Goal: Contribute content: Add original content to the website for others to see

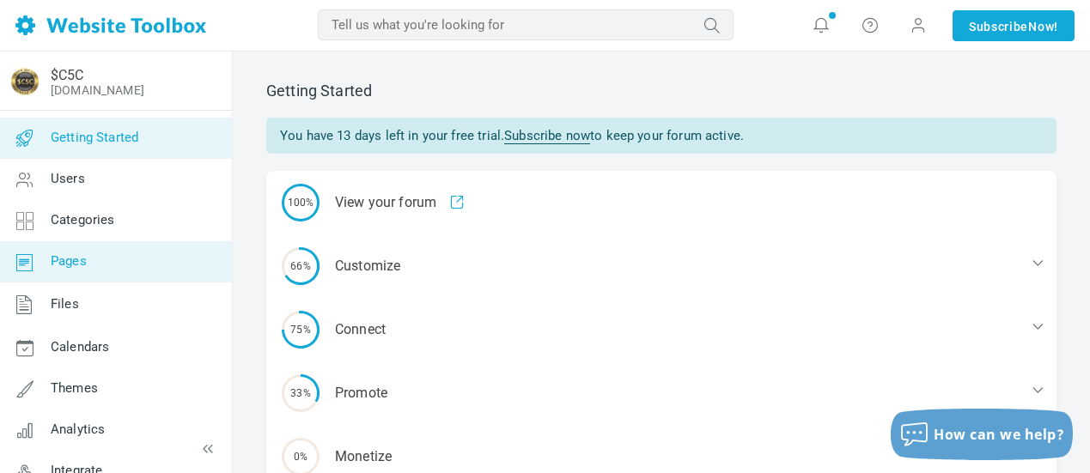
click at [101, 261] on link "Pages" at bounding box center [115, 261] width 233 height 41
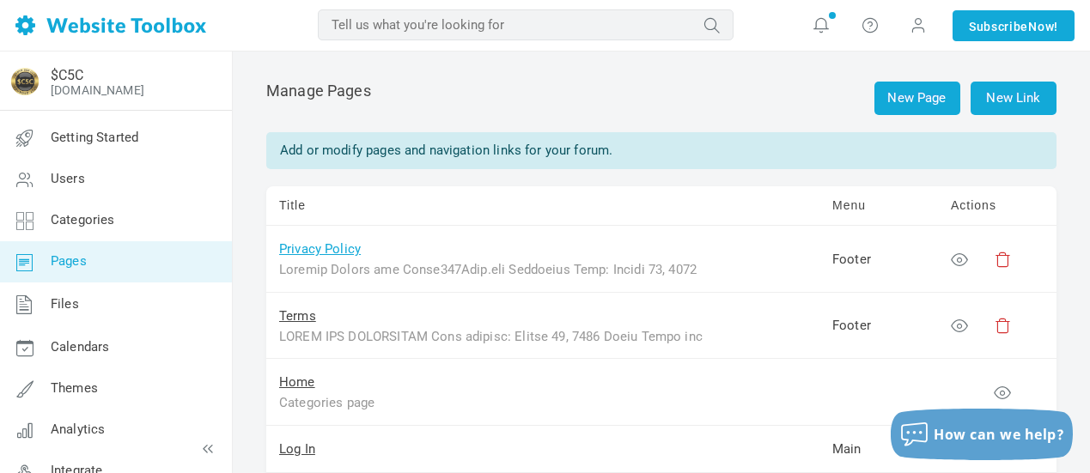
click at [349, 251] on link "Privacy Policy" at bounding box center [320, 248] width 82 height 15
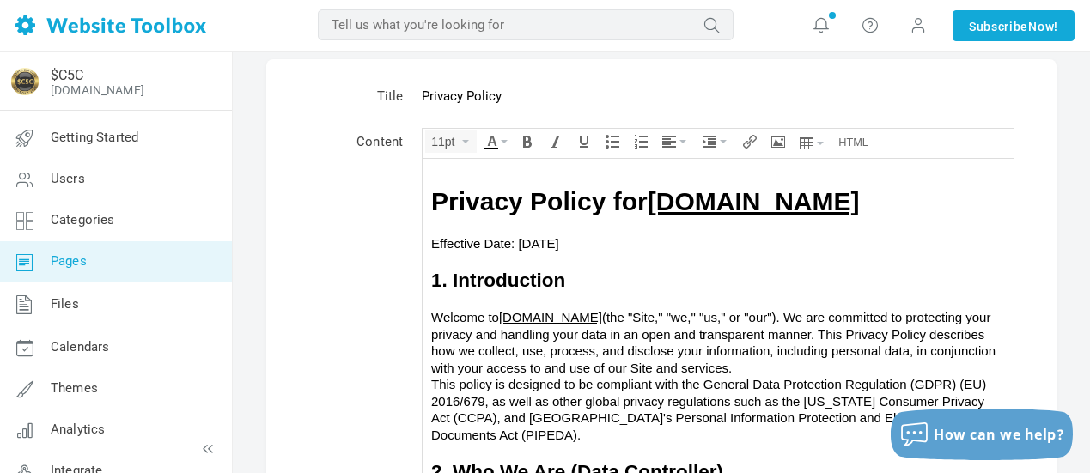
scroll to position [58, 0]
click at [712, 204] on link "Crypo500Club.com" at bounding box center [754, 201] width 212 height 28
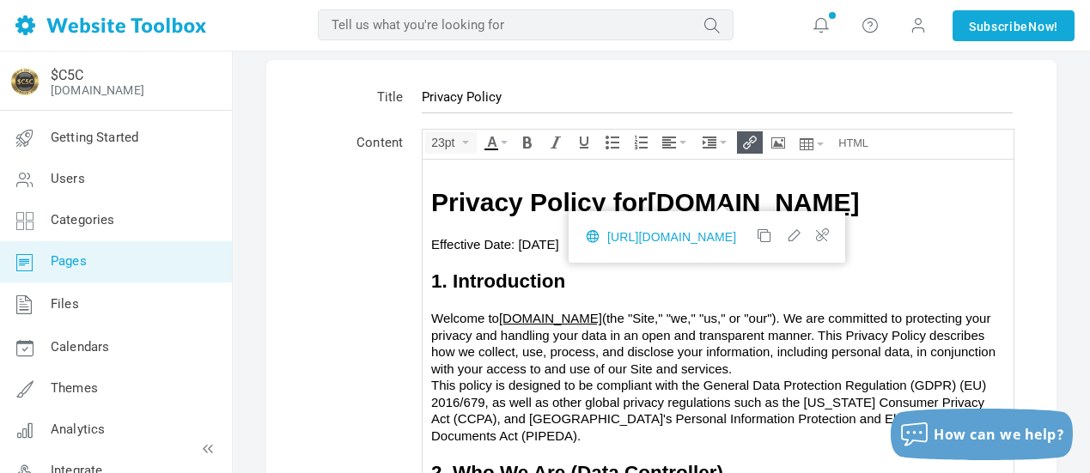
click at [732, 325] on div "Welcome to Crypo500Club.com (the "Site," "we," "us," or "our"). We are committe…" at bounding box center [718, 342] width 574 height 67
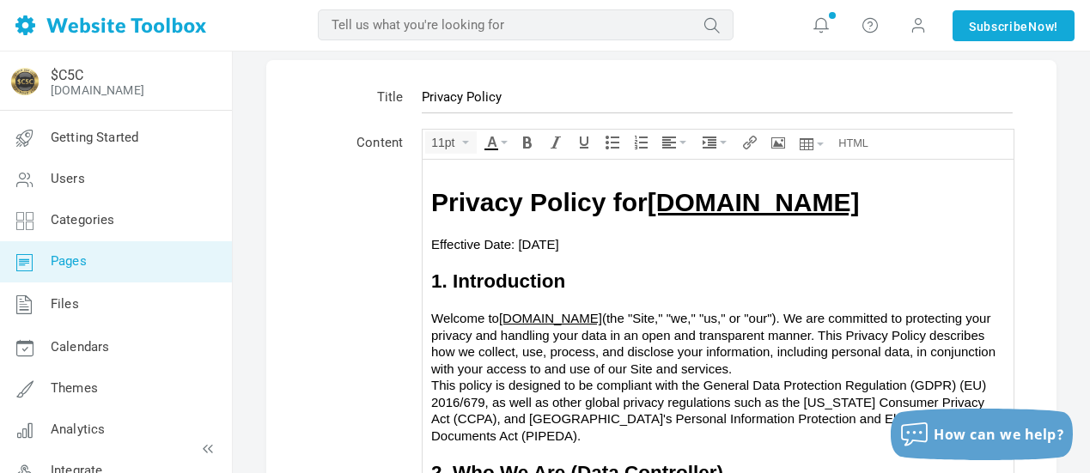
click at [697, 194] on link "Crypto500Club.com" at bounding box center [754, 201] width 212 height 28
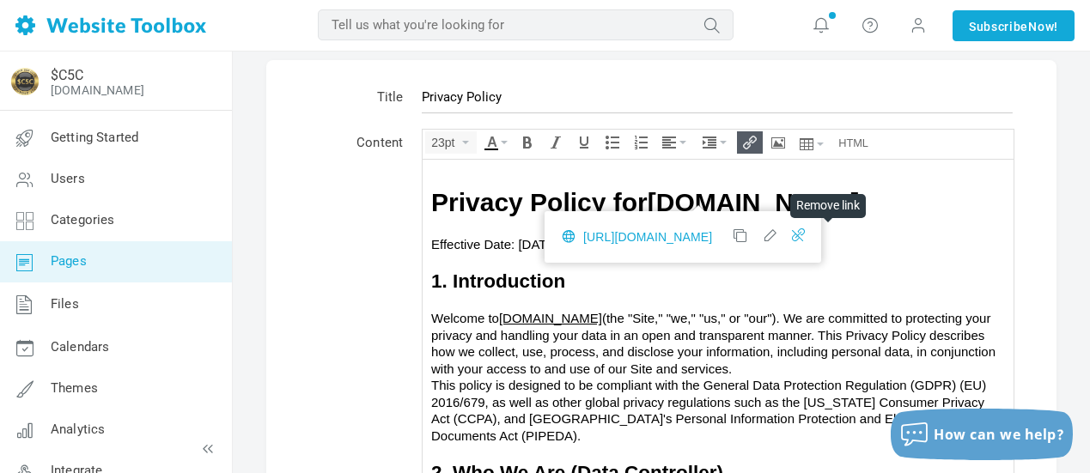
click at [804, 233] on icon at bounding box center [798, 234] width 12 height 12
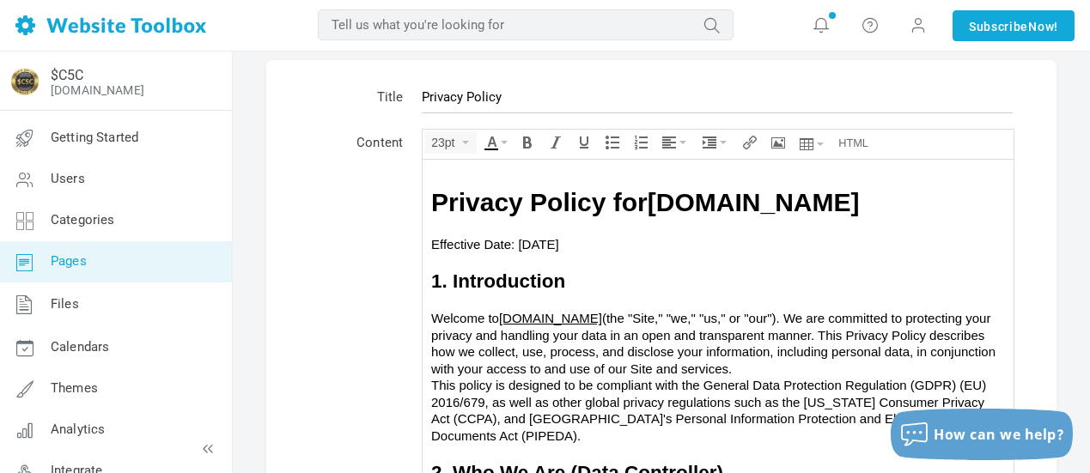
drag, startPoint x: 897, startPoint y: 199, endPoint x: 655, endPoint y: 195, distance: 241.4
click at [655, 195] on h1 "Privacy Policy for Crypto500Club.com" at bounding box center [718, 201] width 574 height 33
click at [752, 141] on icon "Insert/edit link" at bounding box center [750, 143] width 14 height 14
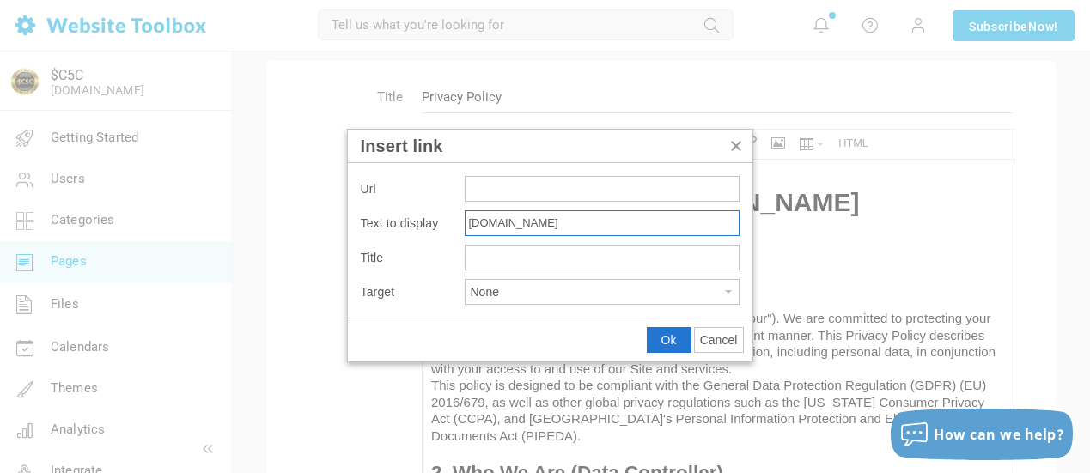
drag, startPoint x: 581, startPoint y: 223, endPoint x: 455, endPoint y: 222, distance: 126.3
click at [455, 222] on div "Text to display Crypto500Club.com" at bounding box center [550, 223] width 379 height 26
click at [501, 186] on input "Insert link" at bounding box center [602, 189] width 275 height 26
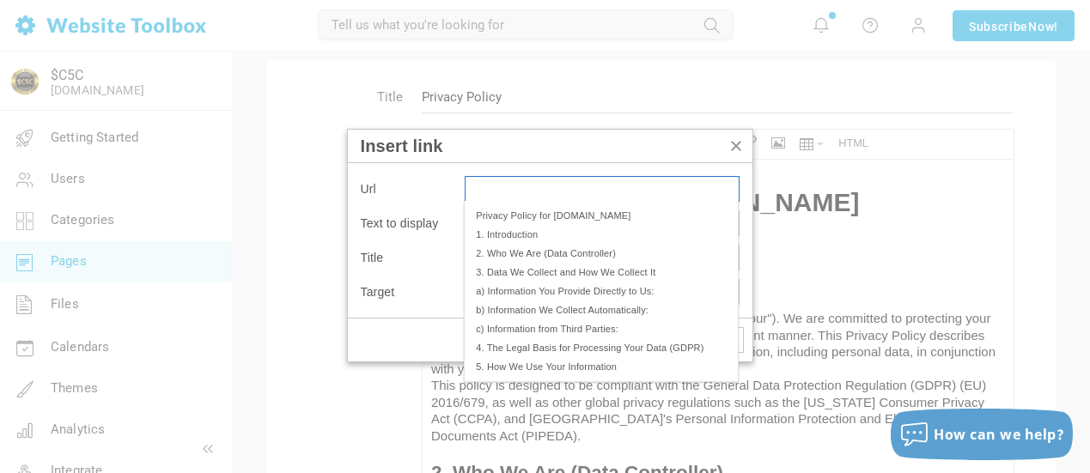
paste input "Crypto500Club.com"
type input "Crypto500Club.com"
click at [746, 308] on div "Url Crypto500Club.com Text to display Crypto500Club.com Title Target None" at bounding box center [550, 240] width 405 height 155
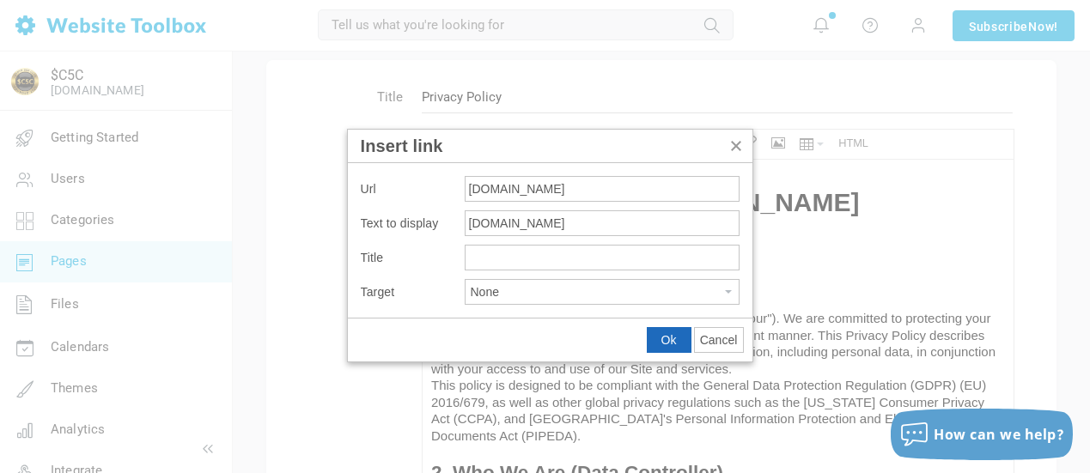
click at [663, 338] on span "Ok" at bounding box center [668, 340] width 15 height 14
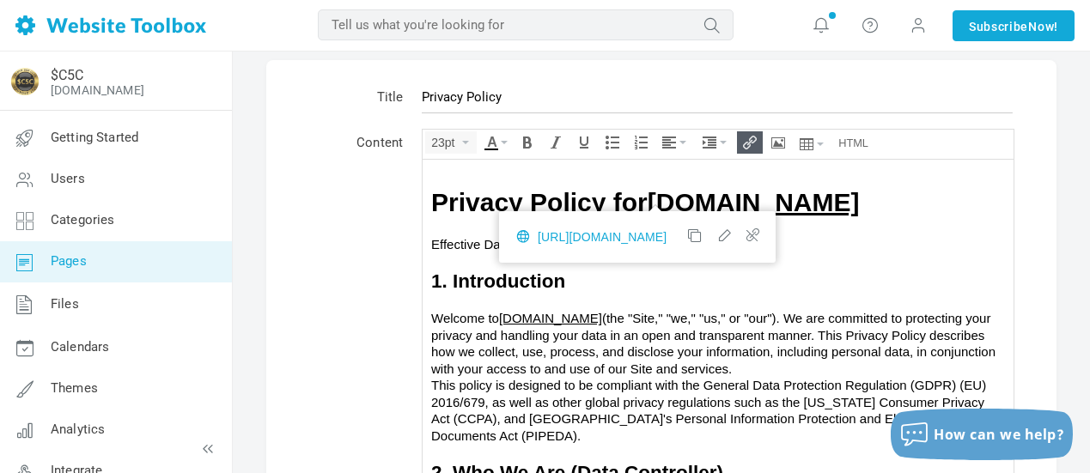
drag, startPoint x: 758, startPoint y: 197, endPoint x: 709, endPoint y: 199, distance: 48.2
click at [709, 199] on link "Crypto500Club.com" at bounding box center [754, 201] width 212 height 28
drag, startPoint x: 759, startPoint y: 235, endPoint x: 695, endPoint y: 96, distance: 153.3
click at [729, 235] on icon at bounding box center [723, 234] width 12 height 12
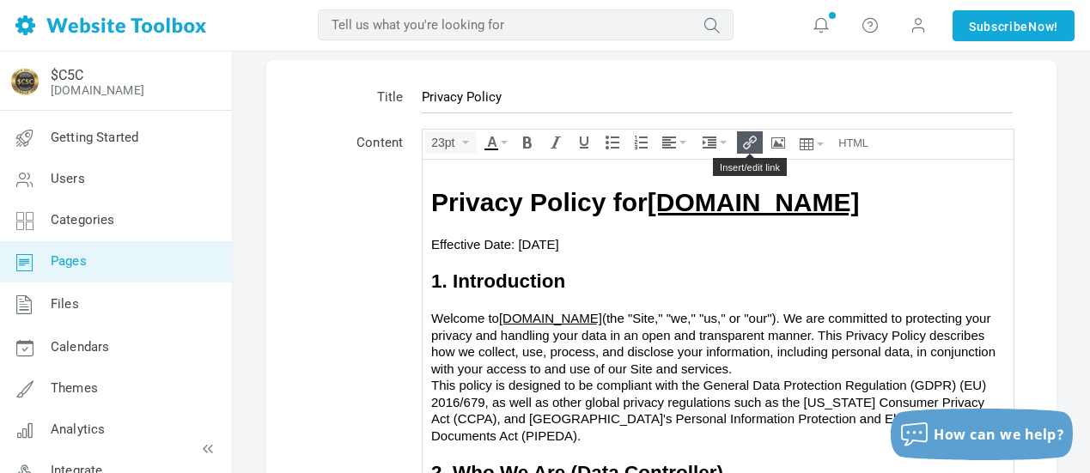
click at [752, 144] on icon "Insert/edit link" at bounding box center [750, 143] width 14 height 14
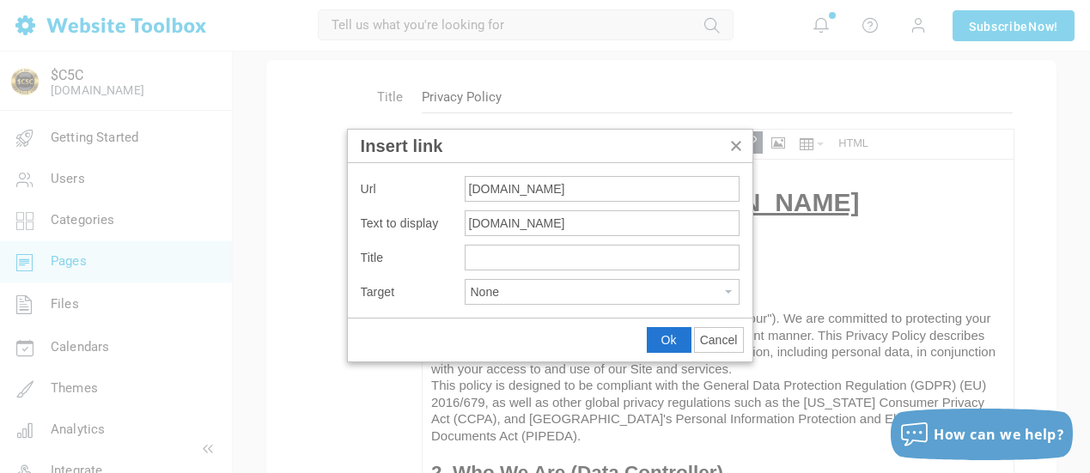
click at [716, 292] on button "None" at bounding box center [602, 292] width 273 height 24
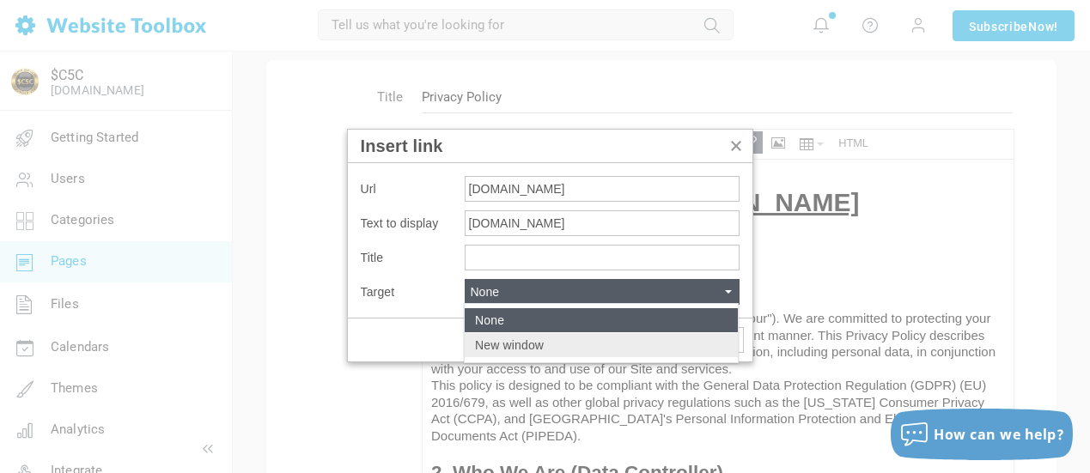
click at [588, 344] on div "New window" at bounding box center [601, 345] width 273 height 24
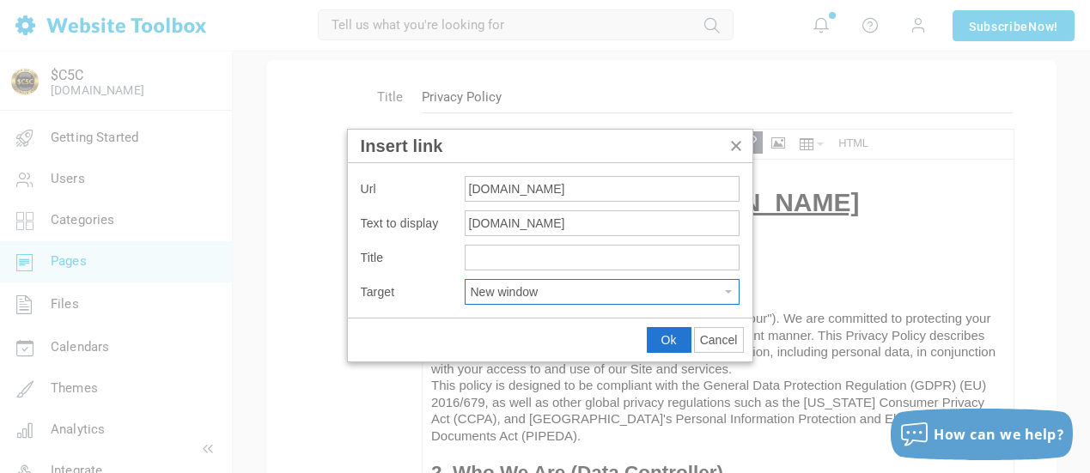
click at [717, 338] on span "Cancel" at bounding box center [719, 340] width 38 height 14
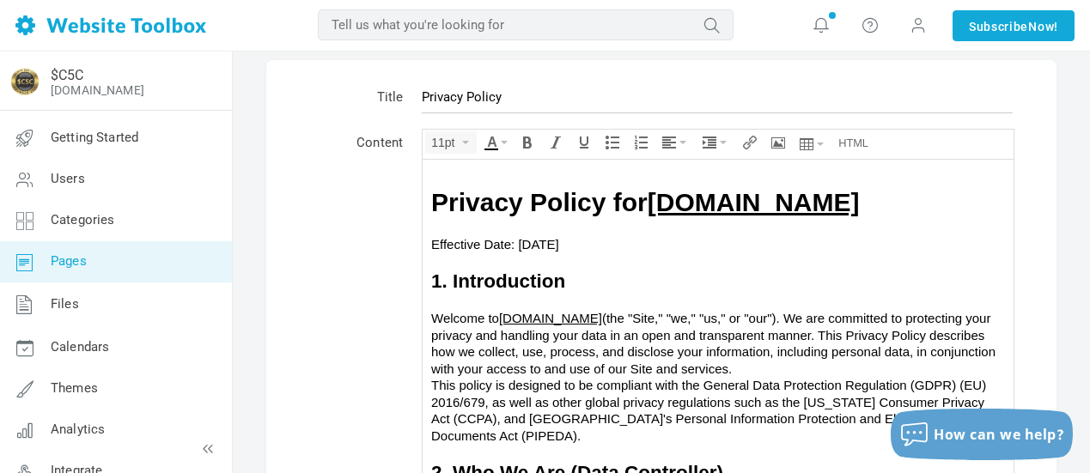
click at [779, 356] on div "Welcome to Crypo500Club.com (the "Site," "we," "us," or "our"). We are committe…" at bounding box center [718, 342] width 574 height 67
drag, startPoint x: 612, startPoint y: 318, endPoint x: 517, endPoint y: 316, distance: 94.5
click at [517, 316] on div "Welcome to Crypo500Club.com﻿ (the "Site," "we," "us," or "our"). We are committ…" at bounding box center [718, 342] width 574 height 67
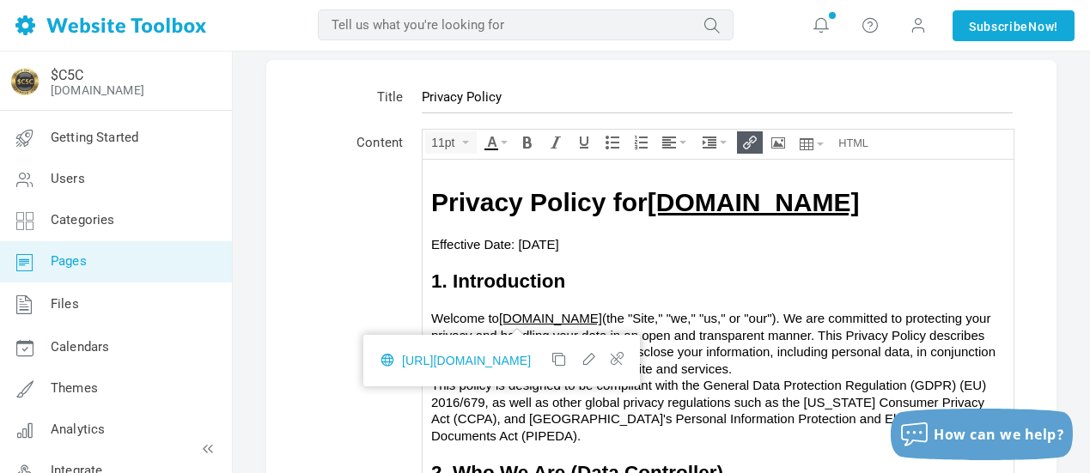
click at [540, 313] on link "Crypo500Club.com" at bounding box center [550, 317] width 103 height 15
click at [621, 358] on icon at bounding box center [615, 358] width 12 height 12
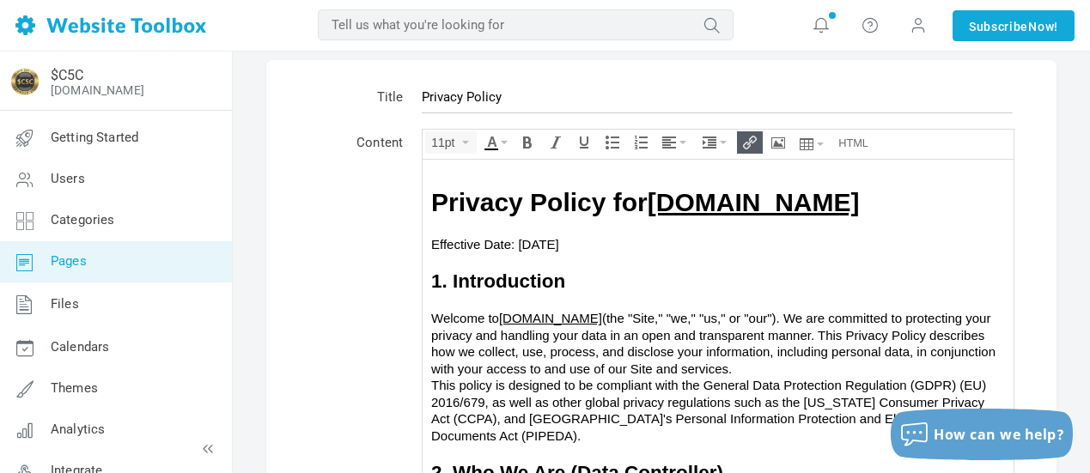
click at [592, 319] on link "Crypo500Club.com" at bounding box center [550, 317] width 103 height 15
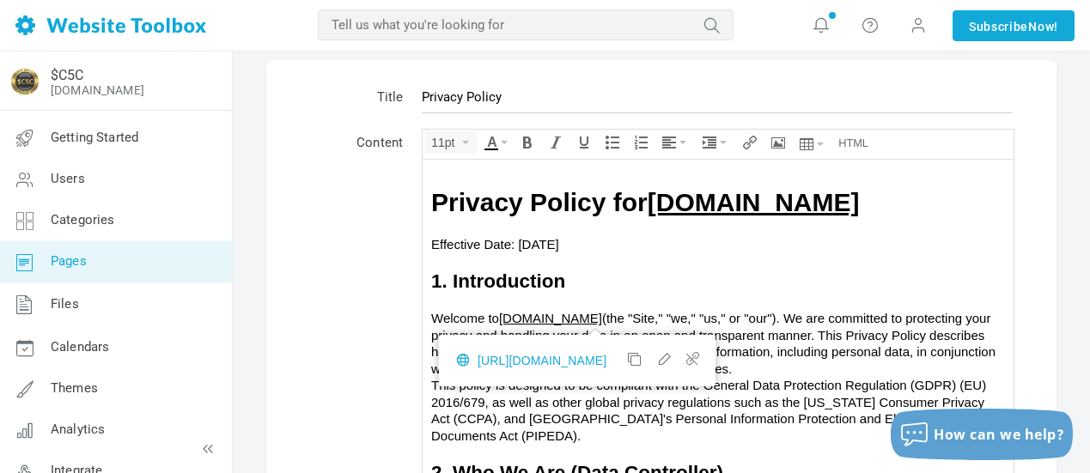
click at [819, 321] on div "Welcome to Crypo500Club.com (the "Site," "we," "us," or "our"). We are committe…" at bounding box center [718, 342] width 574 height 67
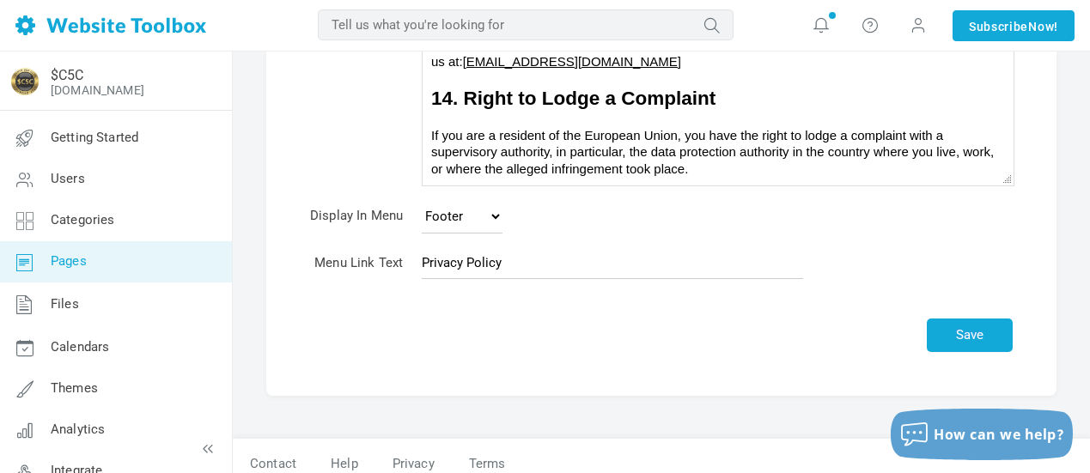
scroll to position [433, 0]
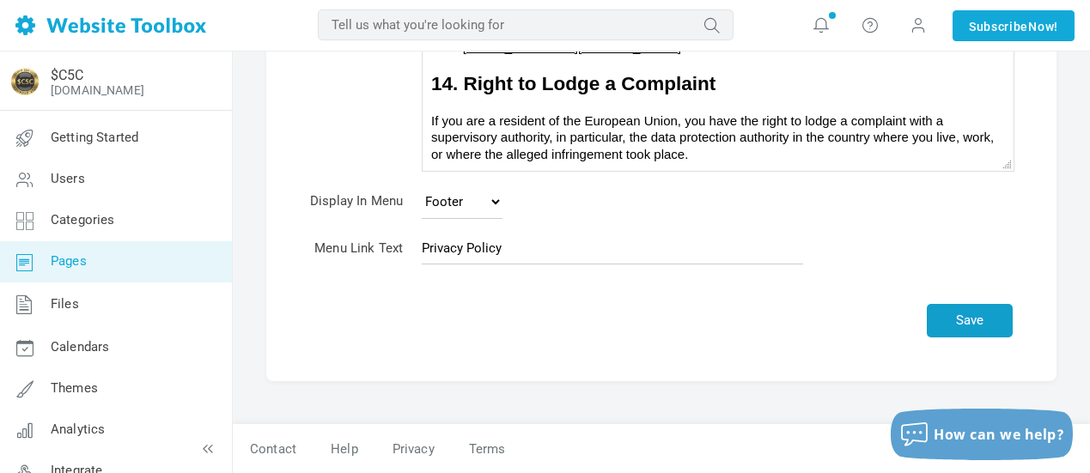
click at [984, 318] on button "Save" at bounding box center [970, 320] width 86 height 33
